Goal: Task Accomplishment & Management: Use online tool/utility

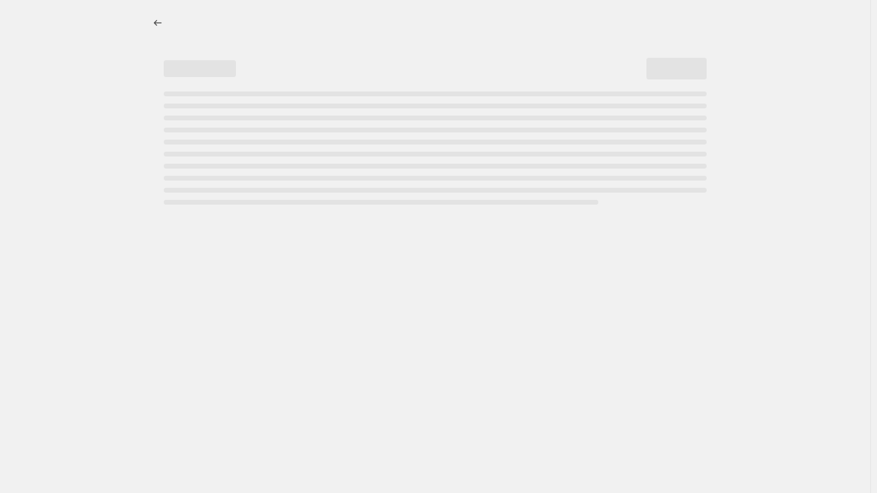
select select "percentage"
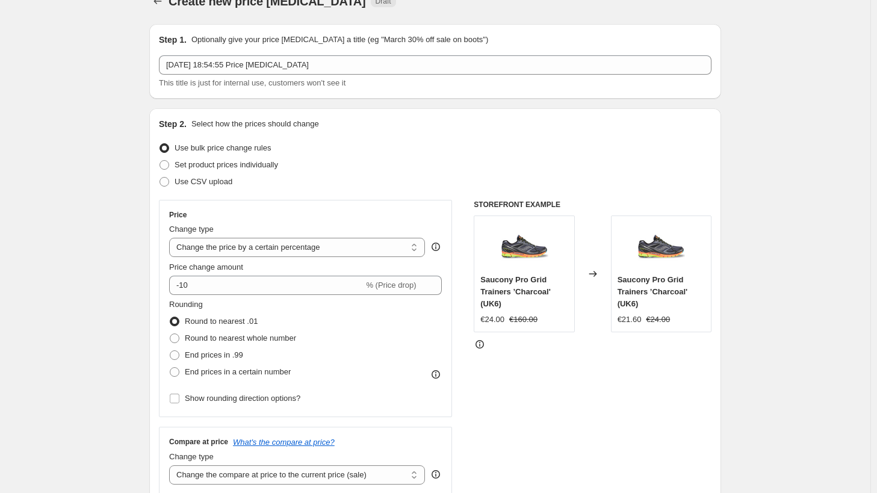
scroll to position [60, 0]
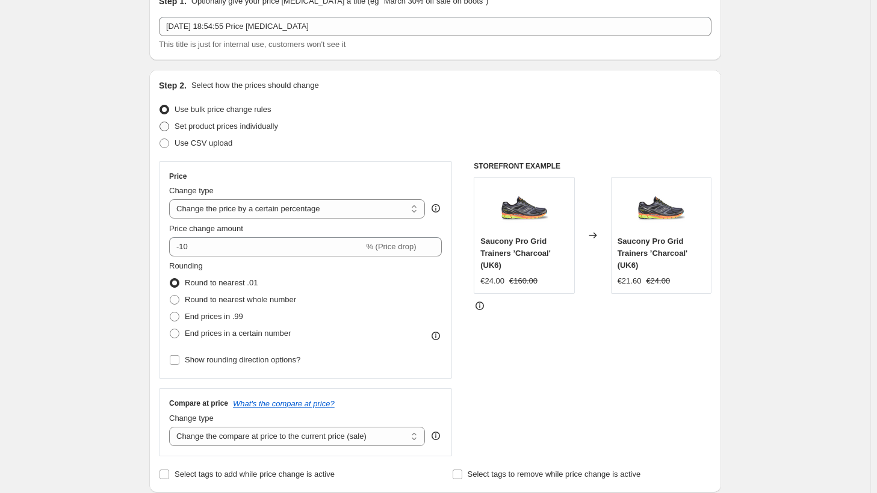
click at [251, 132] on span "Set product prices individually" at bounding box center [227, 126] width 104 height 12
click at [160, 122] on input "Set product prices individually" at bounding box center [159, 122] width 1 height 1
radio input "true"
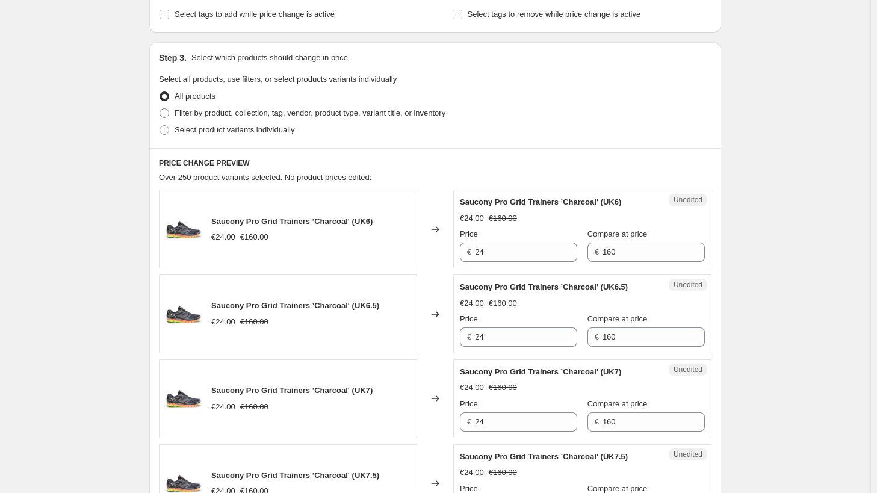
scroll to position [241, 0]
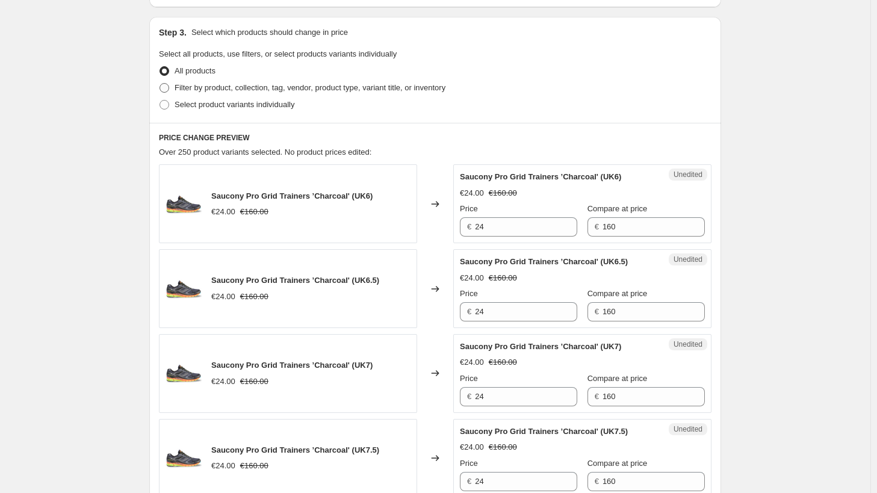
click at [242, 91] on span "Filter by product, collection, tag, vendor, product type, variant title, or inv…" at bounding box center [310, 87] width 271 height 9
click at [160, 84] on input "Filter by product, collection, tag, vendor, product type, variant title, or inv…" at bounding box center [159, 83] width 1 height 1
radio input "true"
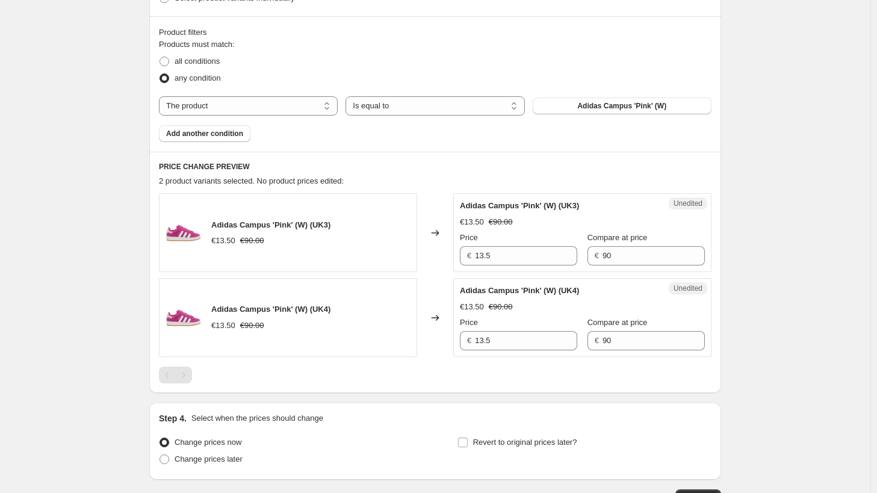
scroll to position [361, 0]
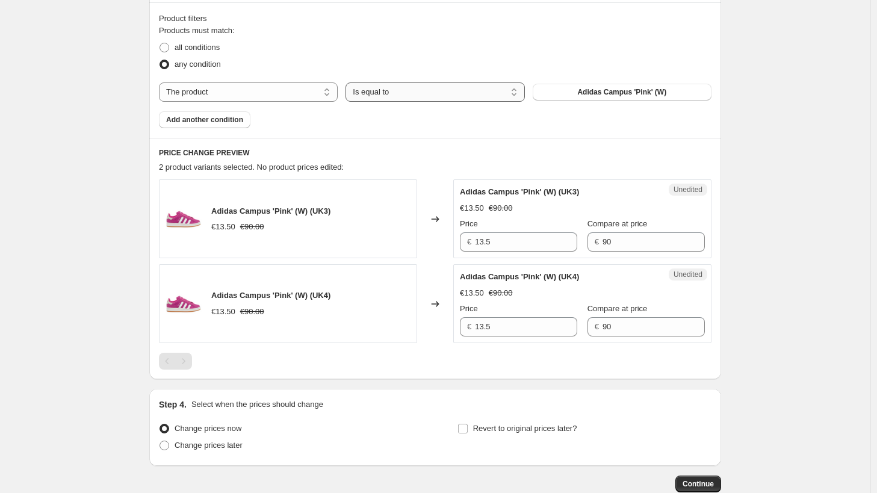
click at [378, 94] on select "Is equal to Is not equal to" at bounding box center [434, 91] width 179 height 19
drag, startPoint x: 378, startPoint y: 94, endPoint x: 333, endPoint y: 94, distance: 45.1
click at [378, 94] on select "Is equal to Is not equal to" at bounding box center [434, 91] width 179 height 19
click at [223, 94] on select "The product The product's collection The product's tag The product's vendor The…" at bounding box center [248, 91] width 179 height 19
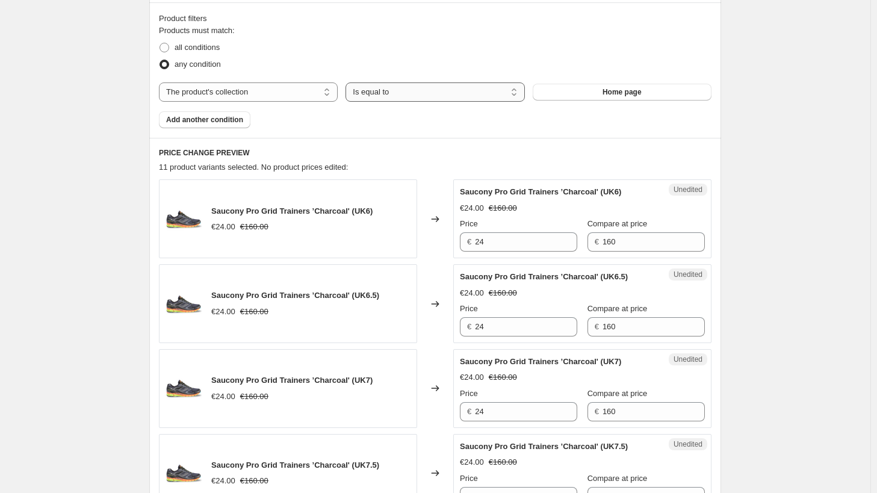
click at [505, 91] on select "Is equal to Is not equal to" at bounding box center [434, 91] width 179 height 19
click at [278, 90] on select "The product The product's collection The product's tag The product's vendor The…" at bounding box center [248, 91] width 179 height 19
select select "tag"
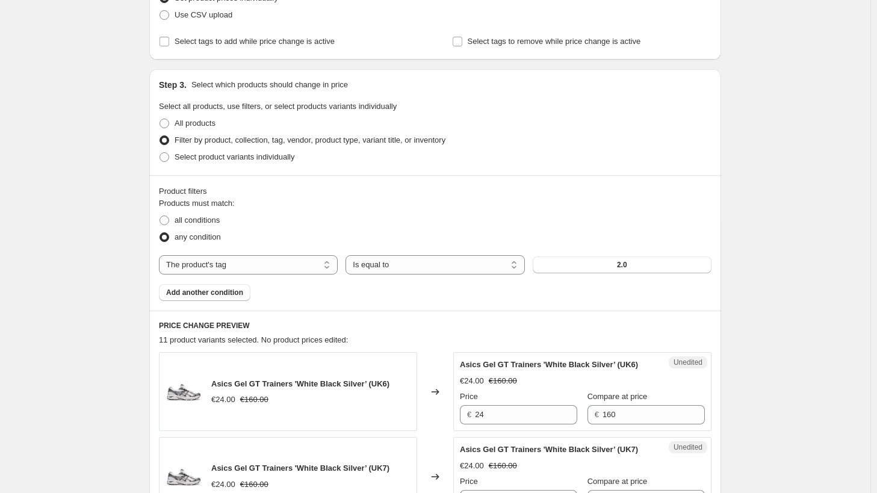
scroll to position [181, 0]
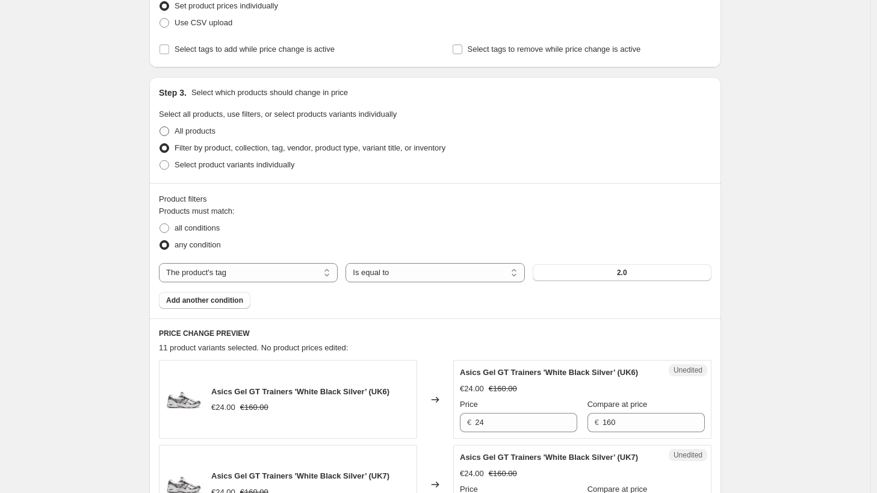
click at [178, 129] on span "All products" at bounding box center [195, 130] width 41 height 9
click at [160, 127] on input "All products" at bounding box center [159, 126] width 1 height 1
radio input "true"
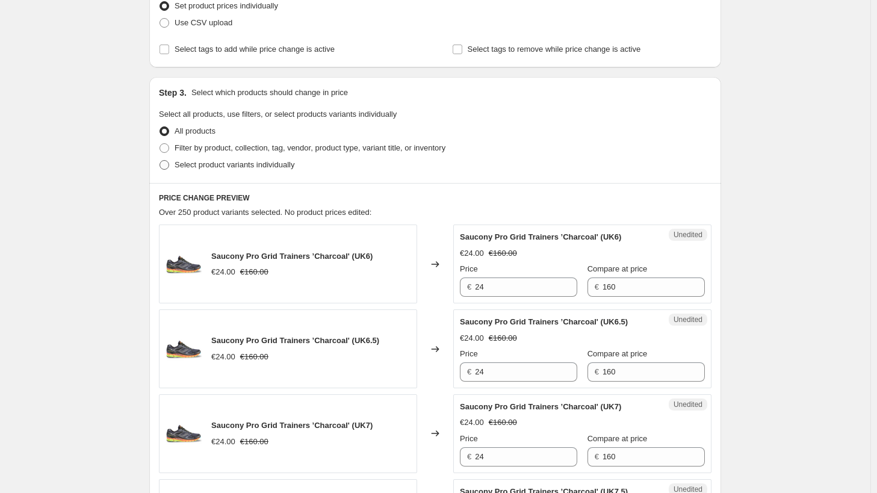
click at [201, 168] on span "Select product variants individually" at bounding box center [235, 164] width 120 height 9
click at [160, 161] on input "Select product variants individually" at bounding box center [159, 160] width 1 height 1
radio input "true"
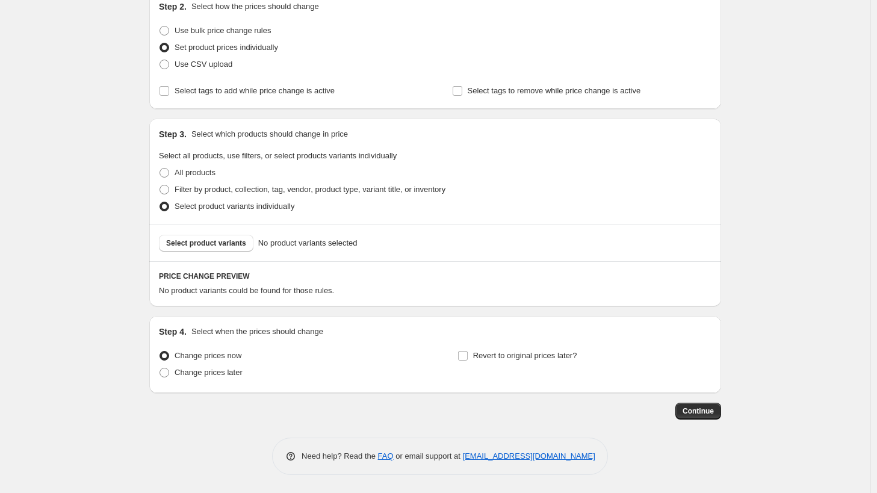
scroll to position [138, 0]
click at [185, 174] on span "All products" at bounding box center [195, 173] width 41 height 9
click at [160, 169] on input "All products" at bounding box center [159, 169] width 1 height 1
radio input "true"
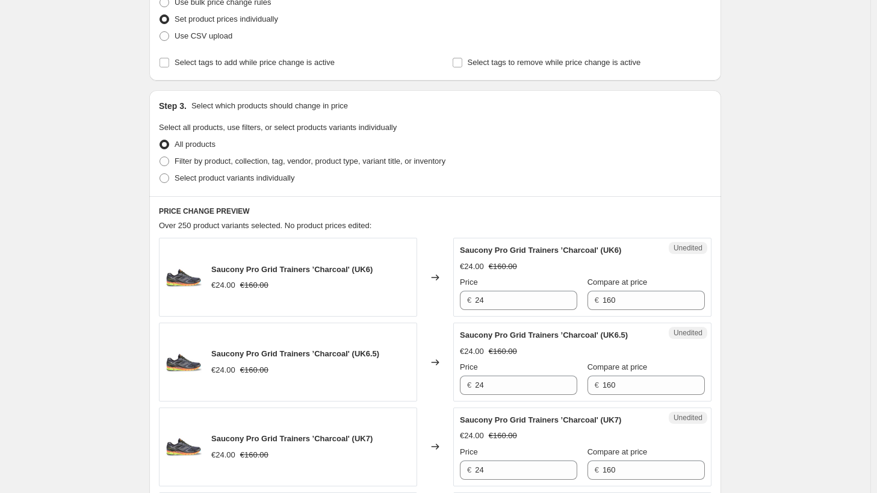
scroll to position [78, 0]
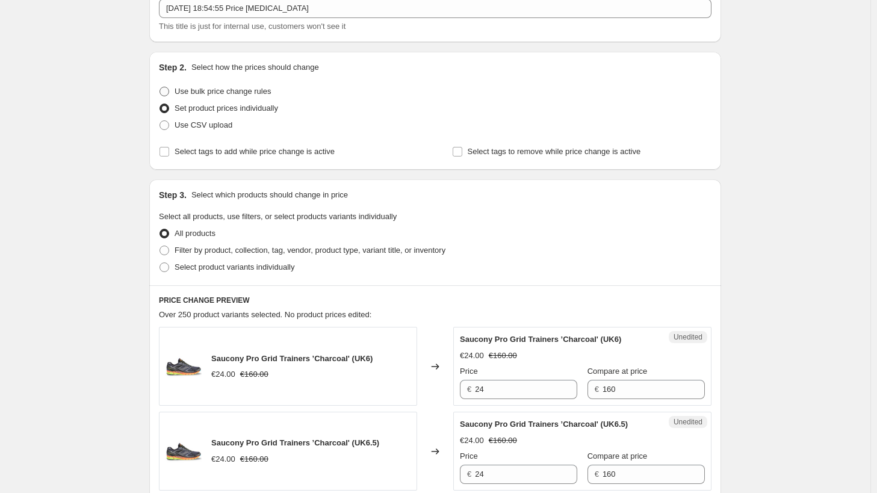
click at [208, 96] on span "Use bulk price change rules" at bounding box center [223, 91] width 96 height 9
click at [160, 87] on input "Use bulk price change rules" at bounding box center [159, 87] width 1 height 1
radio input "true"
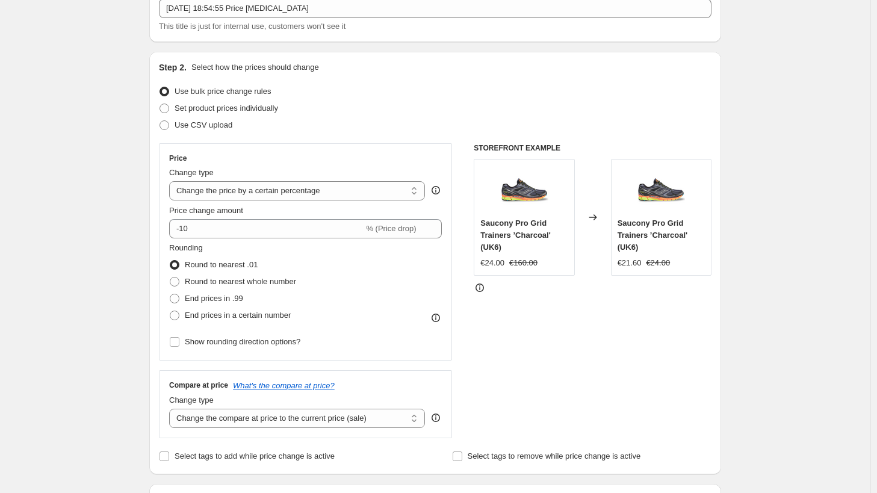
click at [237, 205] on label "Price change amount" at bounding box center [206, 211] width 74 height 12
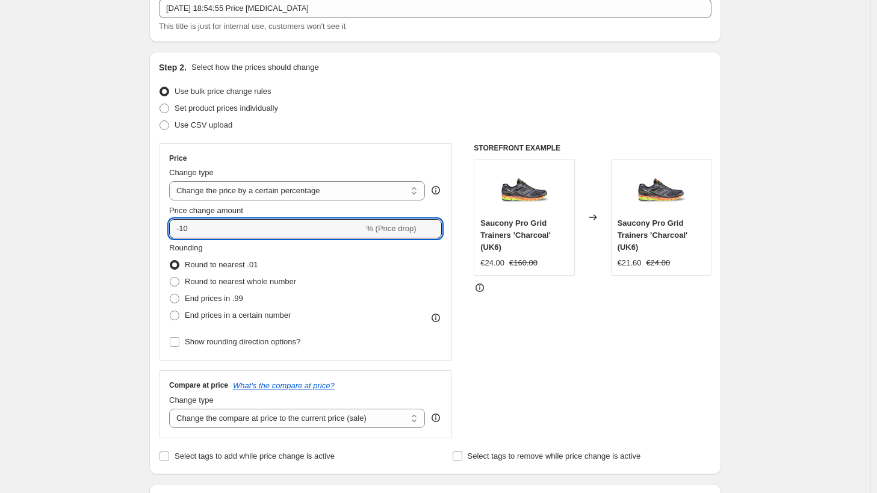
click at [237, 219] on input "-10" at bounding box center [266, 228] width 194 height 19
click at [240, 194] on select "Change the price to a certain amount Change the price by a certain amount Chang…" at bounding box center [297, 190] width 256 height 19
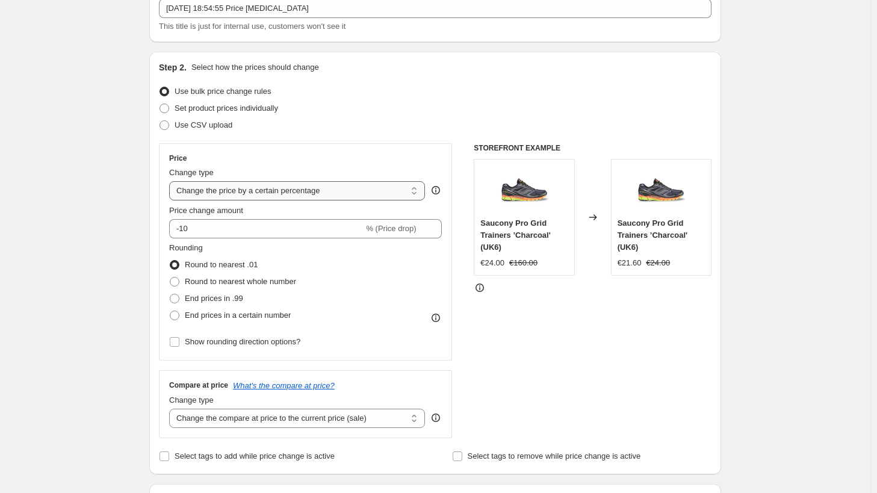
select select "margin"
type input "50"
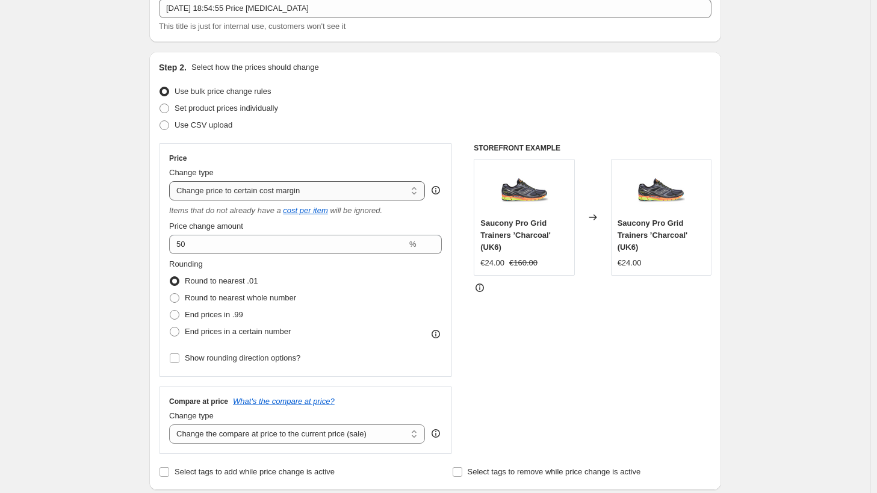
click at [248, 191] on select "Change the price to a certain amount Change the price by a certain amount Chang…" at bounding box center [297, 190] width 256 height 19
select select "to"
click at [172, 181] on select "Change the price to a certain amount Change the price by a certain amount Chang…" at bounding box center [297, 190] width 256 height 19
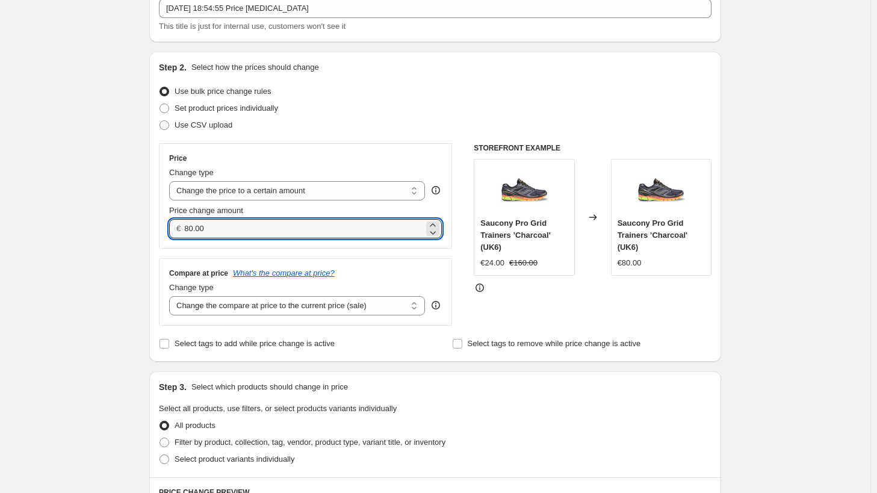
drag, startPoint x: 246, startPoint y: 226, endPoint x: 184, endPoint y: 227, distance: 61.4
click at [184, 227] on div "€ 80.00" at bounding box center [305, 228] width 273 height 19
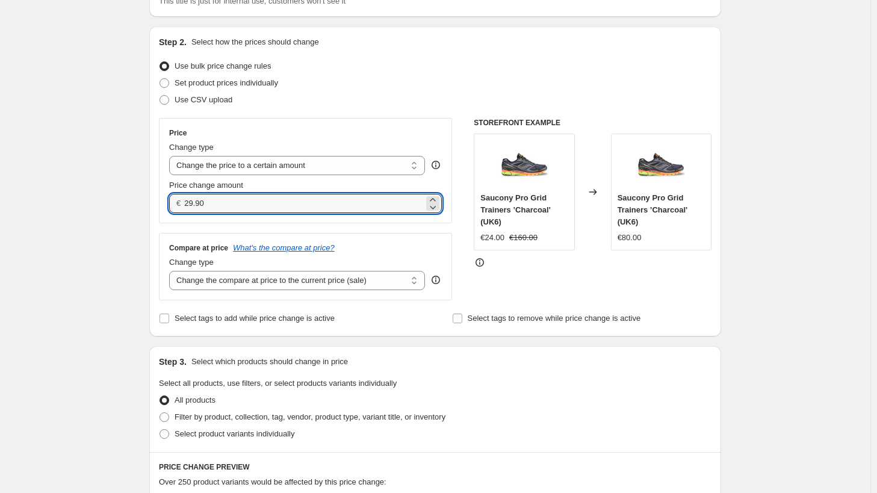
scroll to position [199, 0]
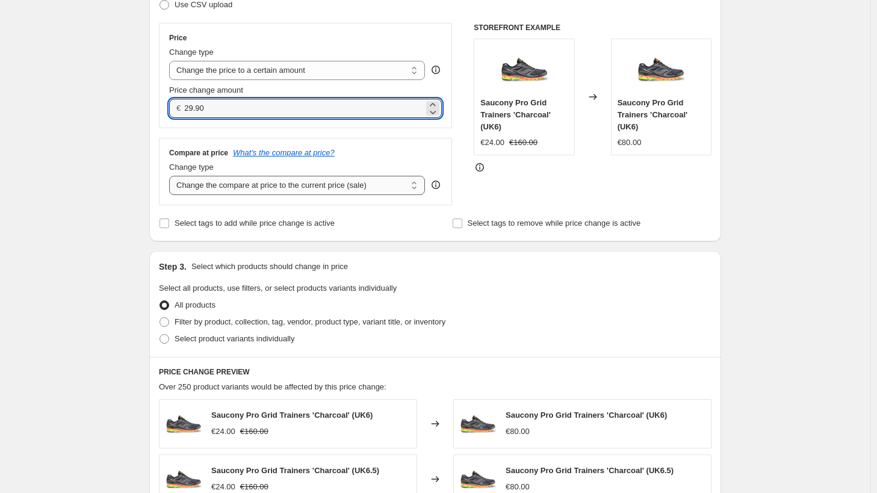
type input "29.90"
click at [231, 186] on select "Change the compare at price to the current price (sale) Change the compare at p…" at bounding box center [297, 185] width 256 height 19
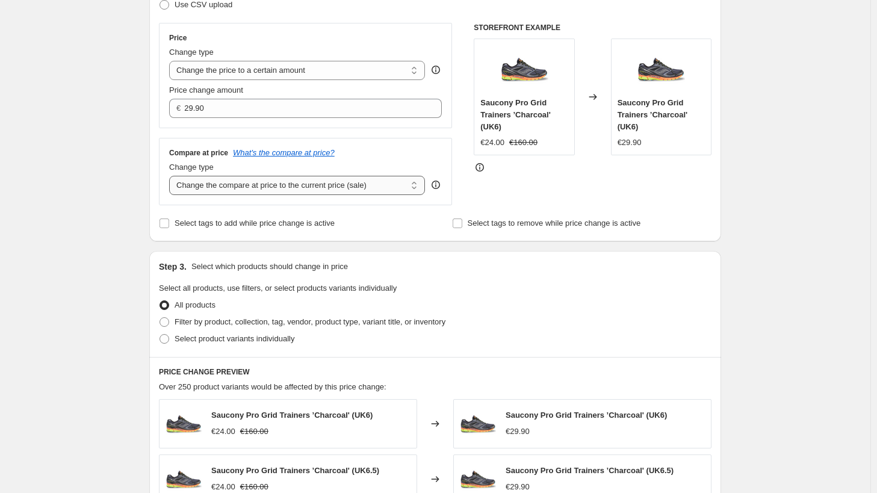
select select "no_change"
click at [172, 176] on select "Change the compare at price to the current price (sale) Change the compare at p…" at bounding box center [297, 185] width 256 height 19
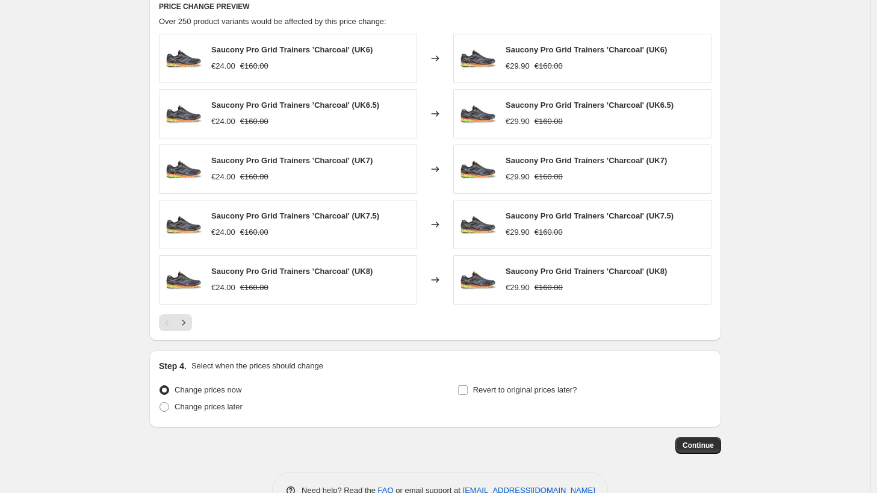
scroll to position [595, 0]
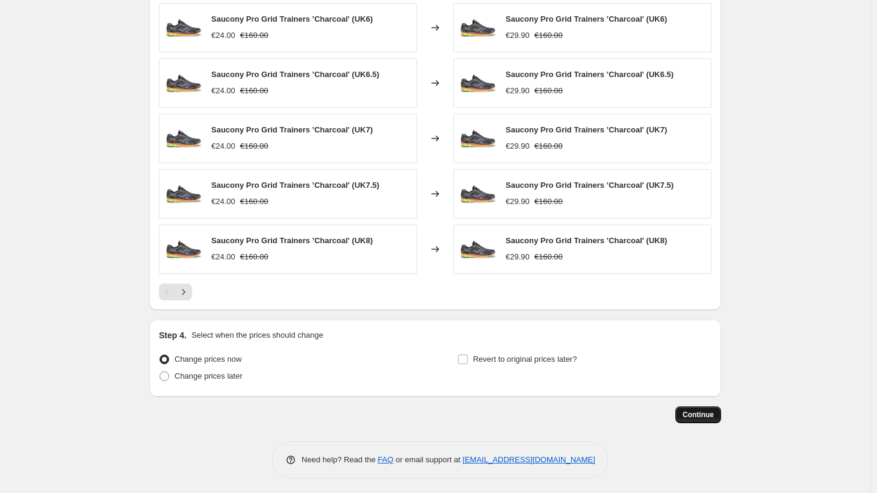
click at [686, 406] on button "Continue" at bounding box center [698, 414] width 46 height 17
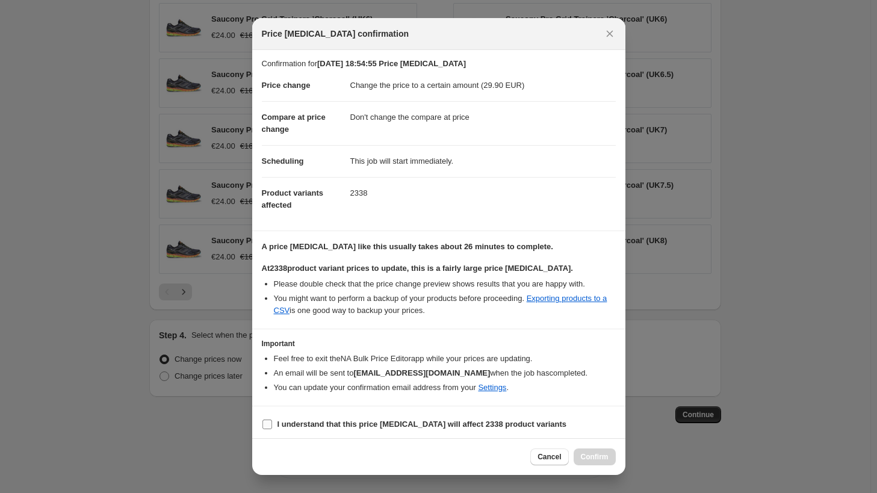
scroll to position [4, 0]
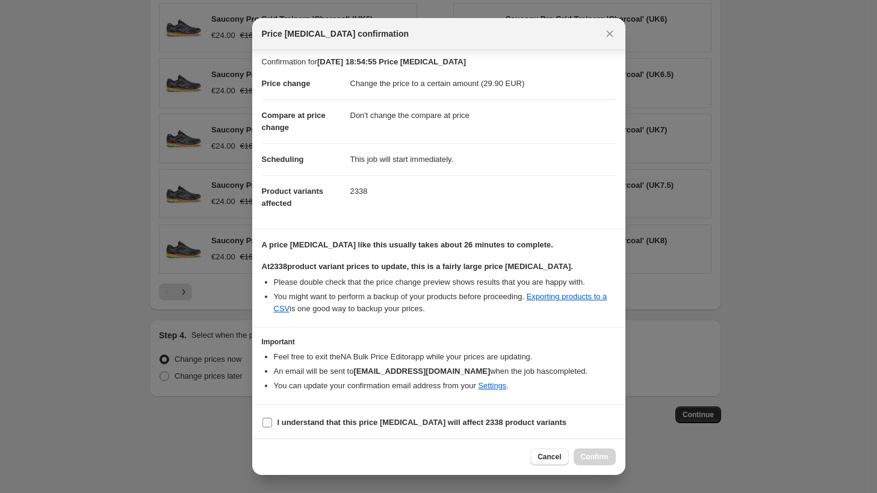
click at [426, 416] on span "I understand that this price change job will affect 2338 product variants" at bounding box center [421, 422] width 289 height 12
click at [272, 418] on input "I understand that this price change job will affect 2338 product variants" at bounding box center [267, 423] width 10 height 10
checkbox input "true"
click at [581, 450] on button "Confirm" at bounding box center [595, 456] width 42 height 17
